Goal: Task Accomplishment & Management: Manage account settings

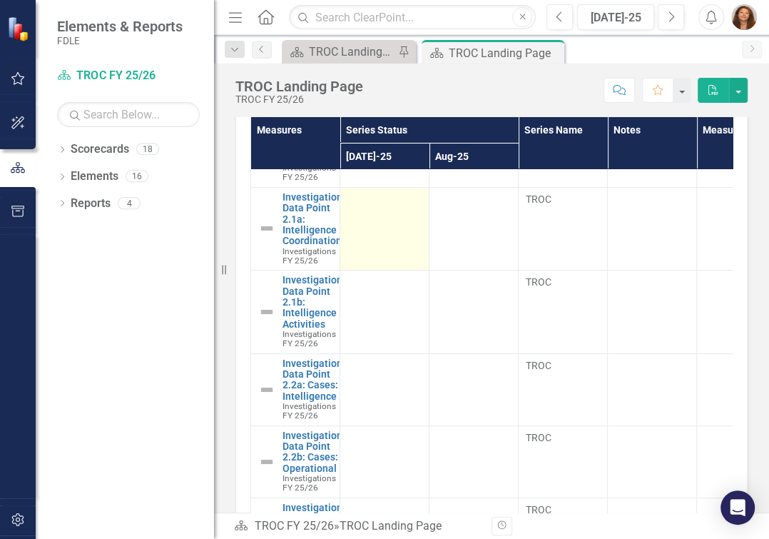
scroll to position [129, 0]
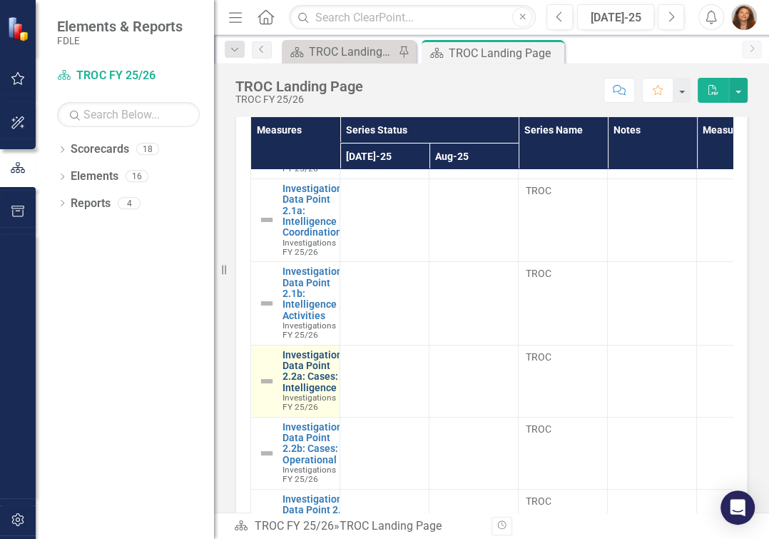
click at [322, 389] on link "Investigations Data Point 2.2a: Cases: Intelligence" at bounding box center [314, 371] width 65 height 44
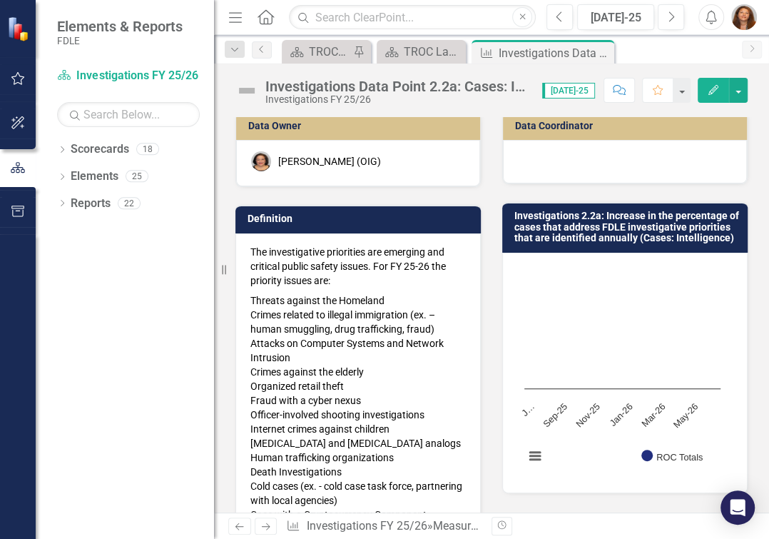
scroll to position [71, 0]
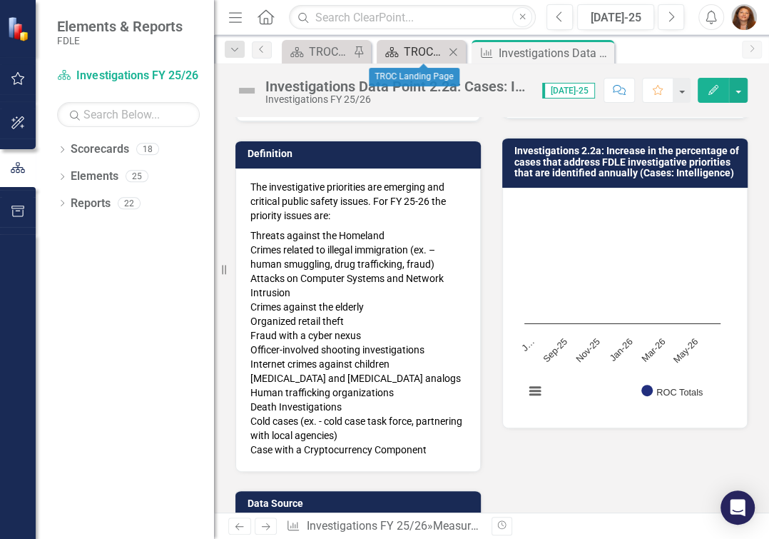
click at [412, 50] on div "TROC Landing Page" at bounding box center [424, 52] width 41 height 18
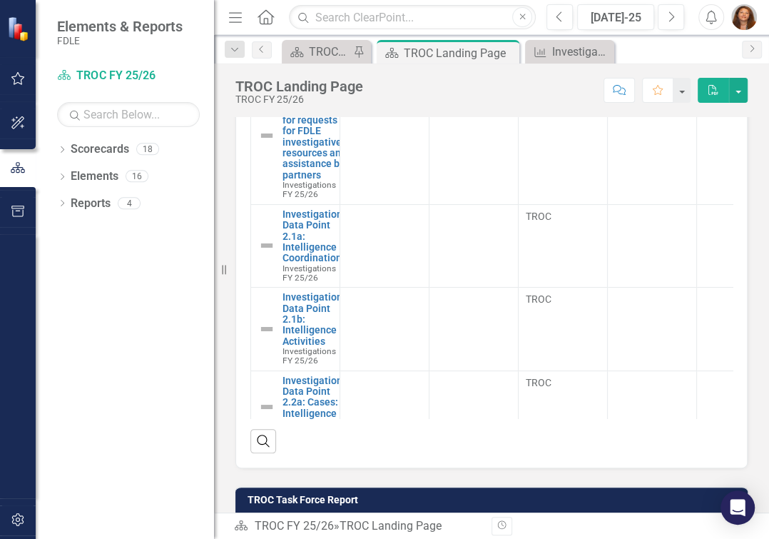
scroll to position [648, 0]
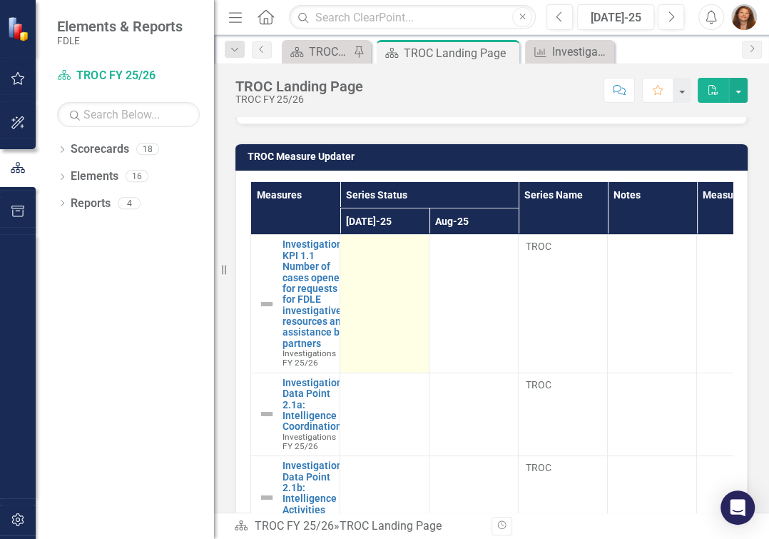
click at [369, 331] on td at bounding box center [384, 304] width 89 height 138
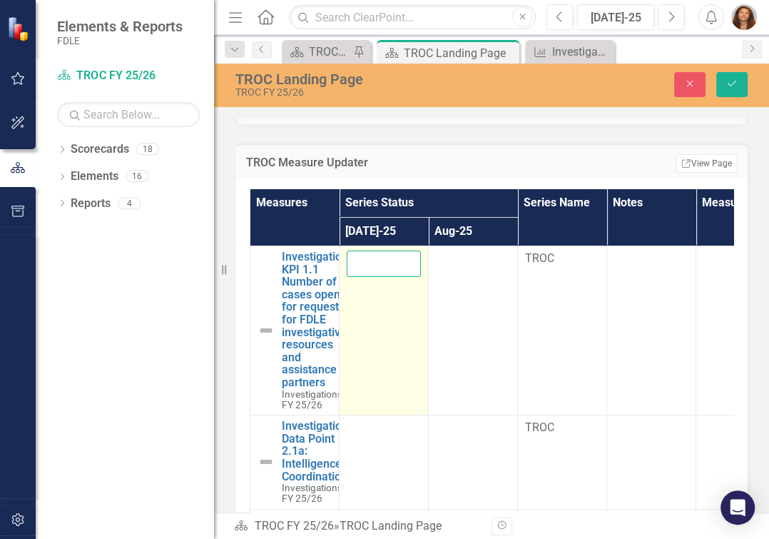
click at [384, 277] on input "number" at bounding box center [384, 263] width 74 height 26
type input "17"
click at [716, 72] on button "Save" at bounding box center [731, 84] width 31 height 25
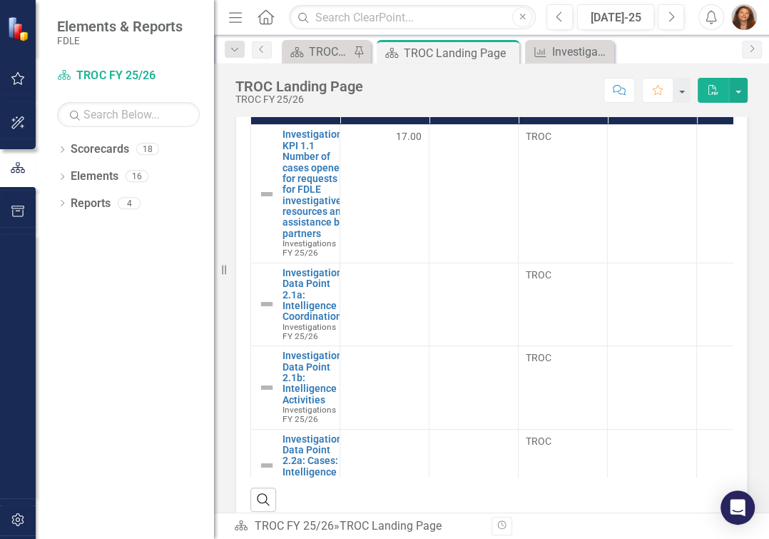
scroll to position [777, 0]
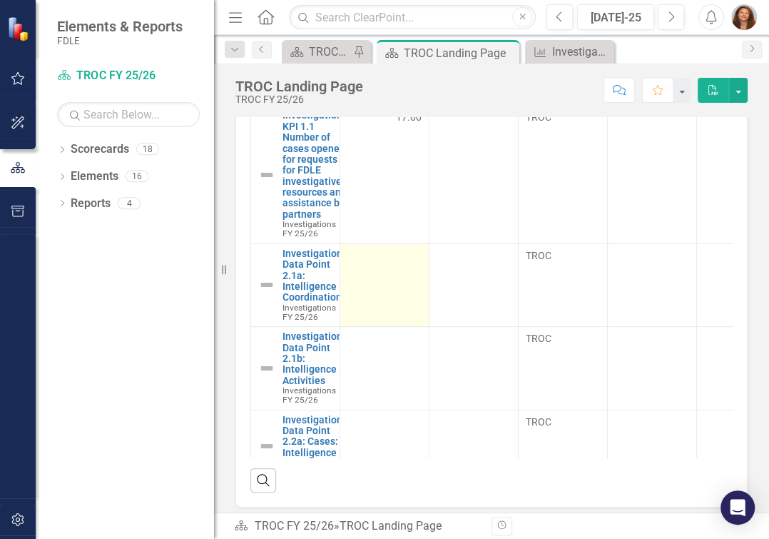
click at [400, 310] on td at bounding box center [384, 284] width 89 height 83
click at [407, 287] on td at bounding box center [384, 284] width 89 height 83
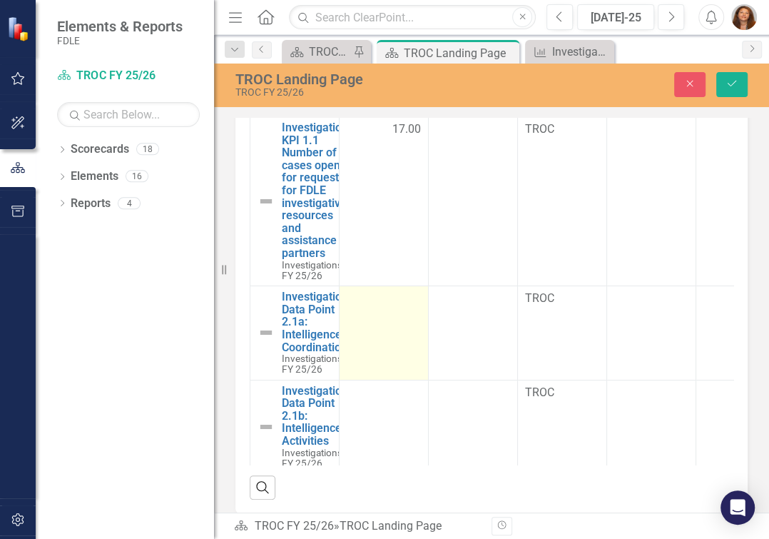
scroll to position [787, 0]
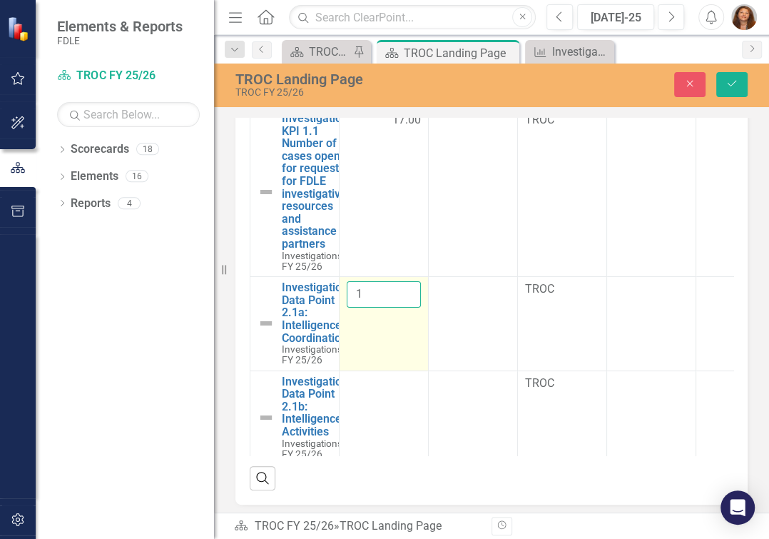
type input "1"
click at [399, 301] on input "1" at bounding box center [384, 294] width 74 height 26
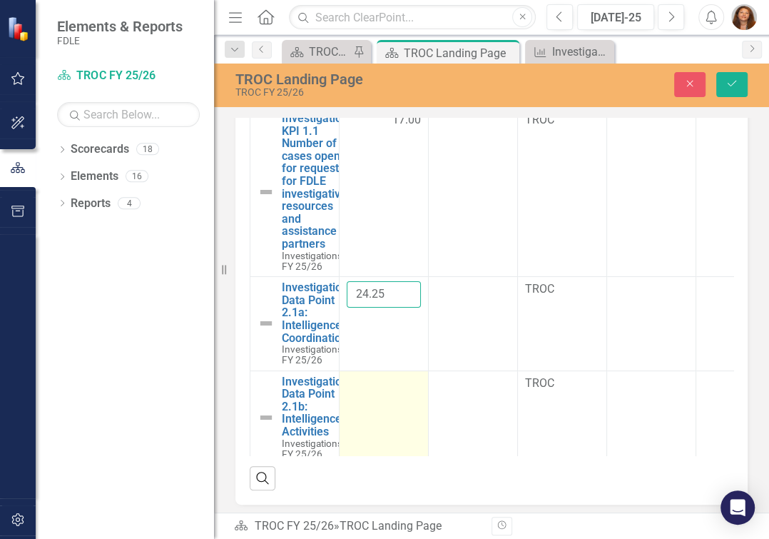
type input "24.25"
click at [372, 392] on div at bounding box center [384, 383] width 74 height 17
click at [372, 401] on input "number" at bounding box center [384, 388] width 74 height 26
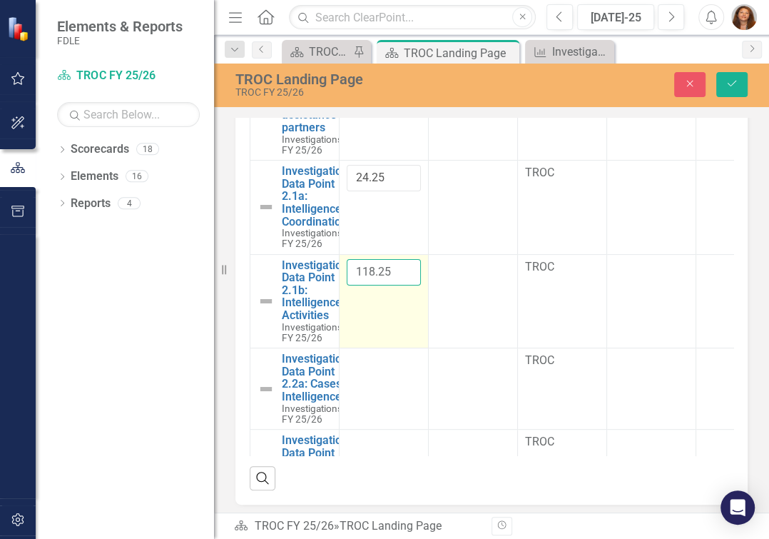
scroll to position [129, 0]
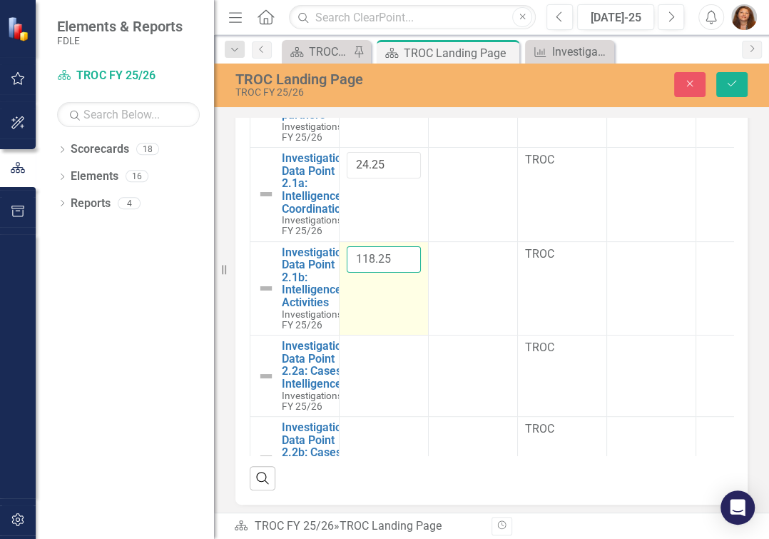
type input "118.25"
click at [386, 383] on td at bounding box center [384, 375] width 89 height 81
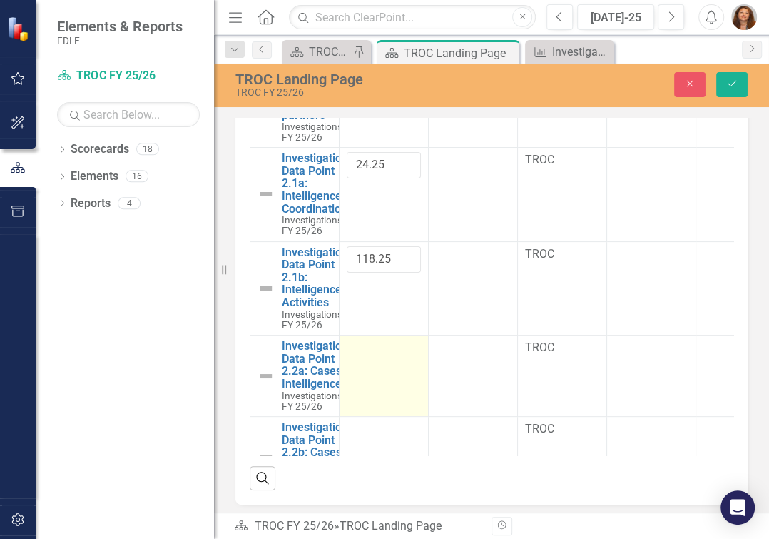
click at [371, 357] on div at bounding box center [384, 348] width 74 height 17
click at [371, 364] on input "number" at bounding box center [384, 353] width 74 height 26
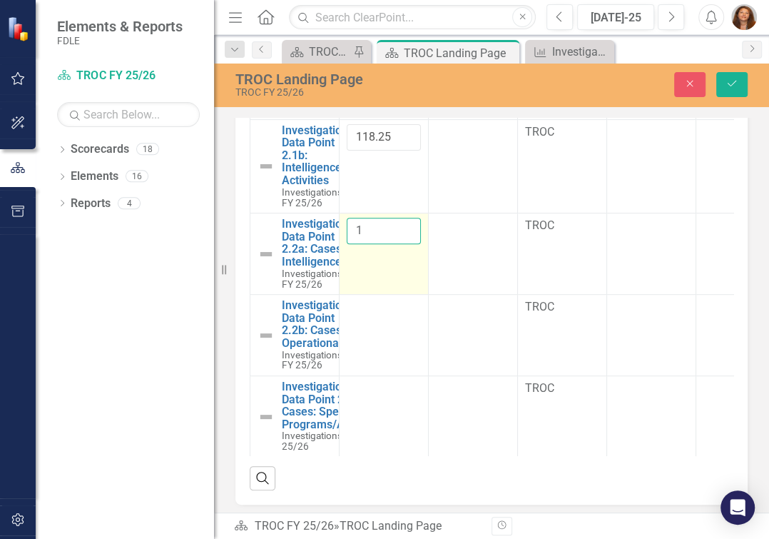
scroll to position [259, 0]
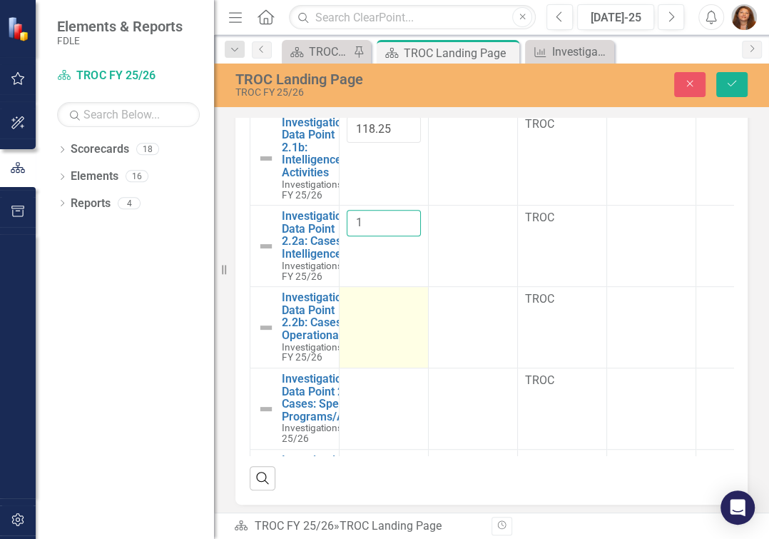
type input "1"
click at [370, 308] on div at bounding box center [384, 299] width 74 height 17
click at [370, 315] on input "number" at bounding box center [384, 304] width 74 height 26
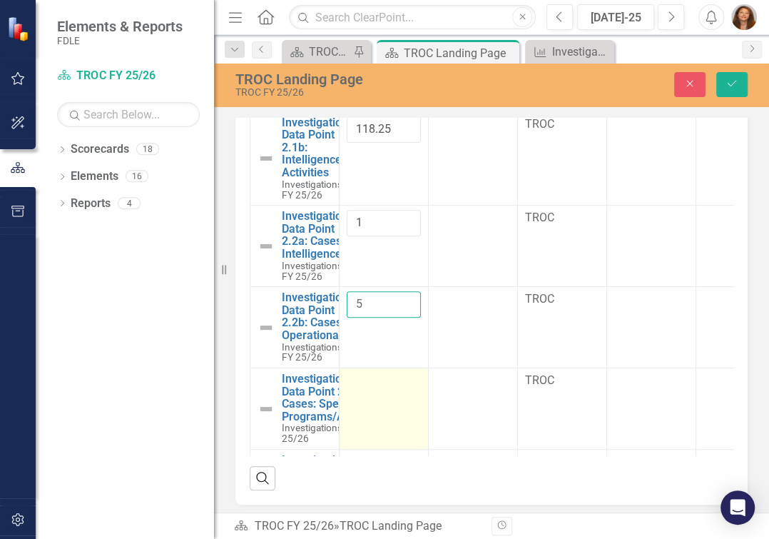
type input "5"
click at [396, 414] on td at bounding box center [384, 408] width 89 height 81
click at [393, 413] on td at bounding box center [384, 408] width 89 height 81
click at [371, 387] on div at bounding box center [384, 380] width 74 height 17
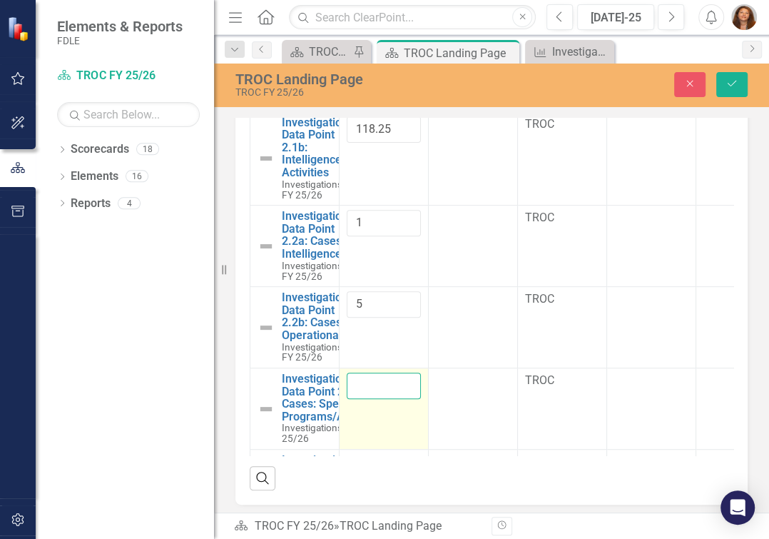
click at [369, 391] on input "number" at bounding box center [384, 385] width 74 height 26
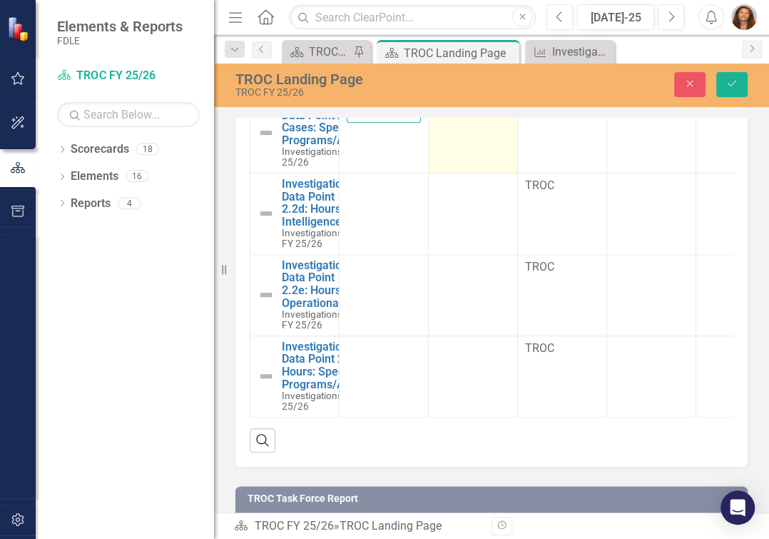
scroll to position [852, 0]
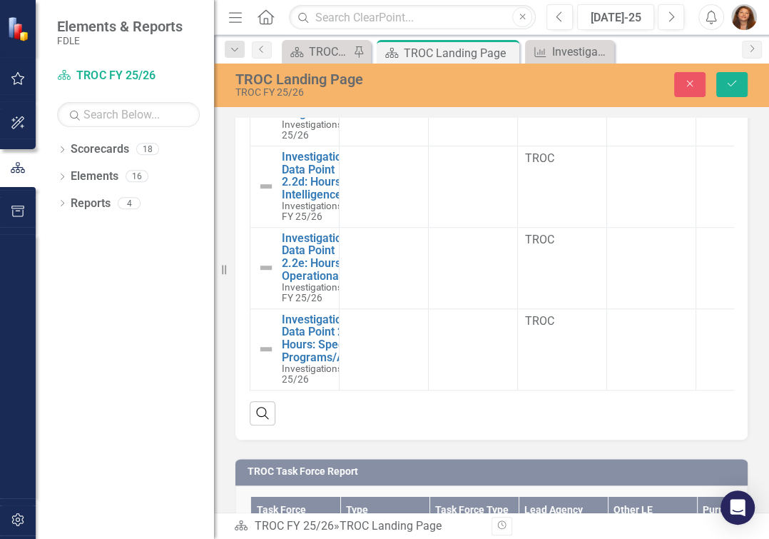
type input "1"
click at [729, 88] on icon "Save" at bounding box center [731, 83] width 13 height 10
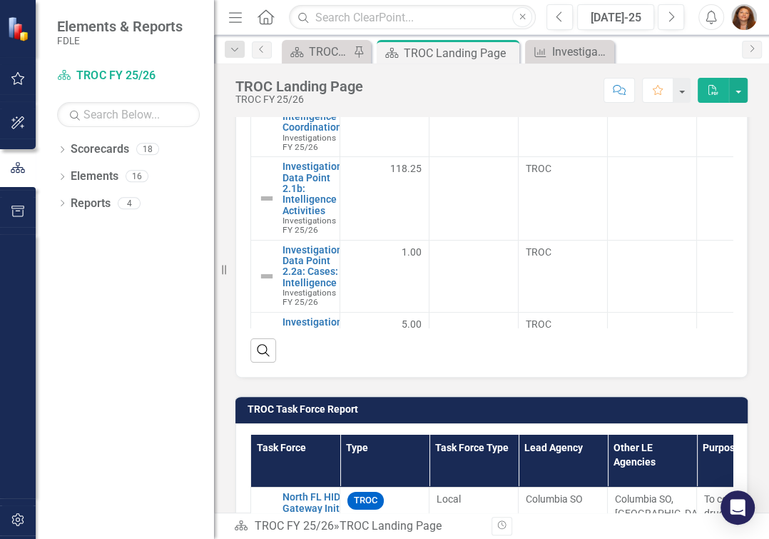
scroll to position [0, 0]
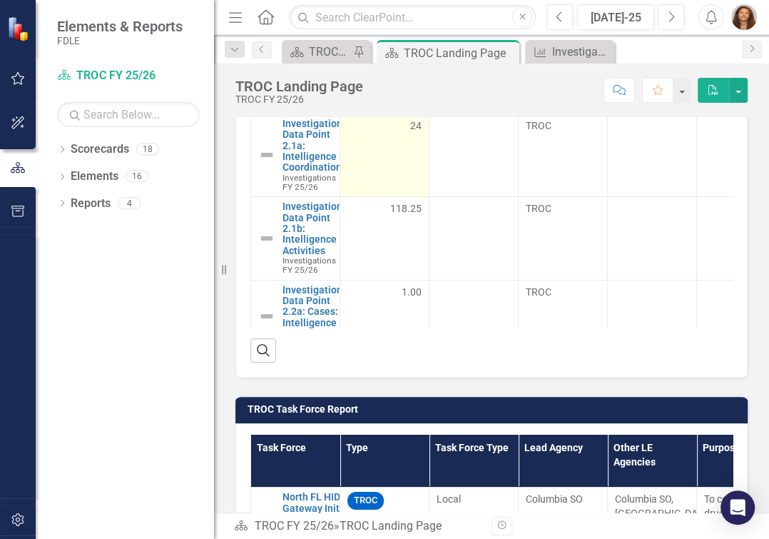
click at [417, 133] on span "24" at bounding box center [415, 125] width 11 height 14
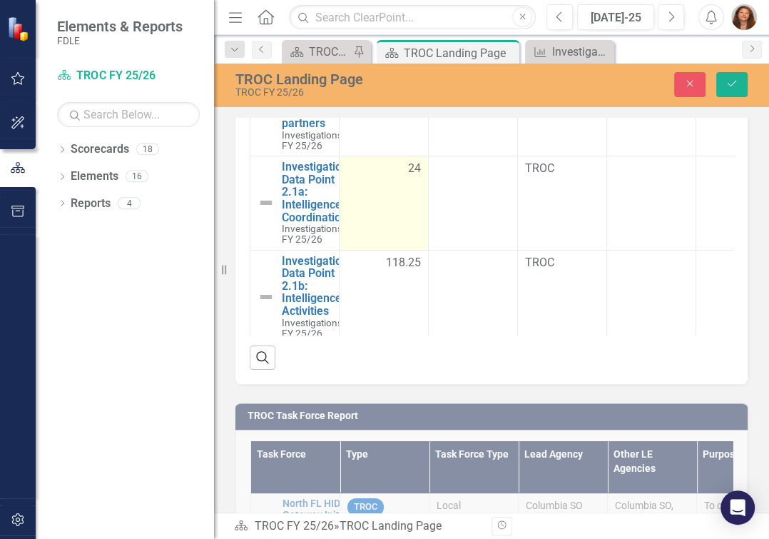
scroll to position [917, 0]
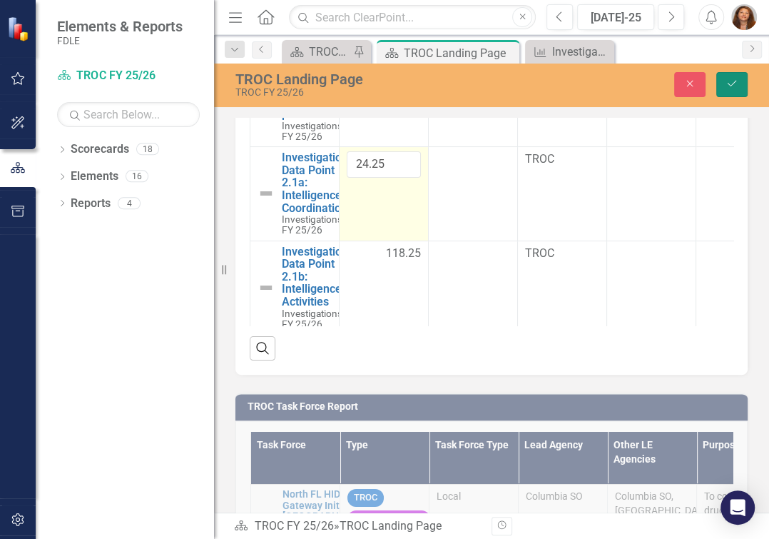
click at [725, 86] on icon "Save" at bounding box center [731, 83] width 13 height 10
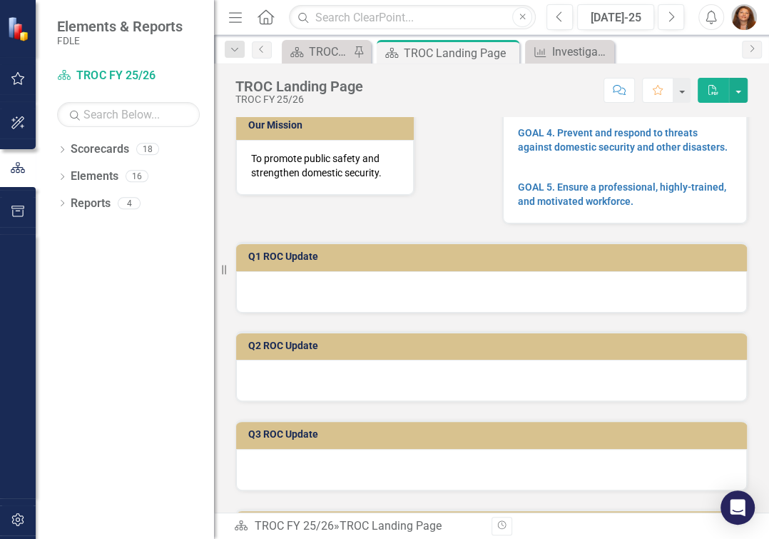
scroll to position [0, 0]
